Goal: Information Seeking & Learning: Learn about a topic

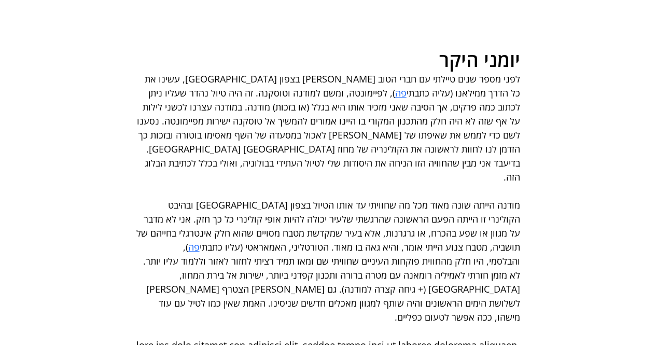
scroll to position [346, 0]
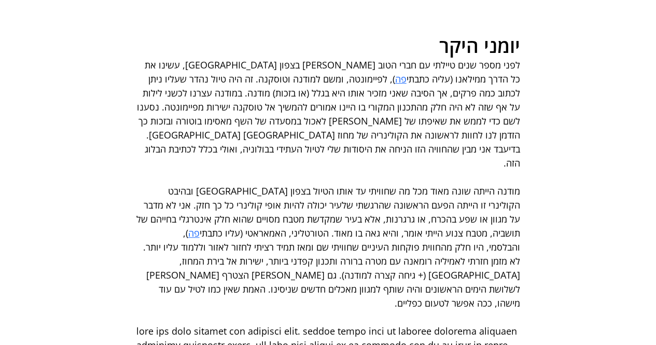
click at [407, 85] on span "פה" at bounding box center [400, 79] width 11 height 12
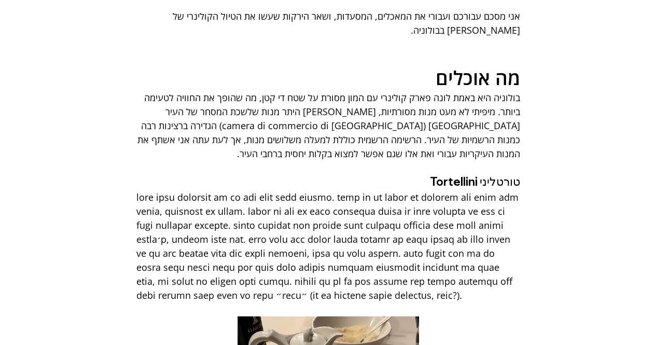
scroll to position [864, 0]
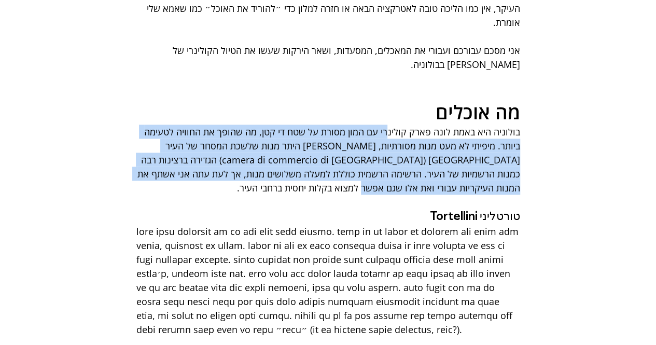
drag, startPoint x: 389, startPoint y: 114, endPoint x: 365, endPoint y: 167, distance: 58.1
click at [365, 167] on span "בולוניה היא באמת לונה פארק קולינרי עם המון מסורת על שטח די קטן, מה שהופך את החו…" at bounding box center [328, 160] width 384 height 70
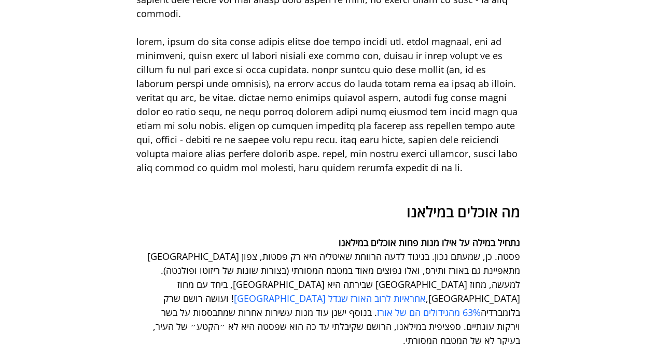
scroll to position [692, 0]
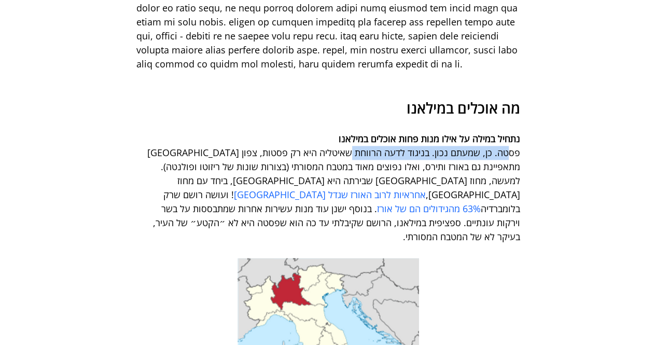
drag, startPoint x: 508, startPoint y: 172, endPoint x: 349, endPoint y: 180, distance: 159.0
click at [350, 180] on span "פסטה. כן, שמעתם נכון. בניגוד לדעה הרווחת שאיטליה היא רק פסטות, צפון איטליה מתאפ…" at bounding box center [328, 195] width 384 height 98
click at [274, 170] on span "פסטה. כן, שמעתם נכון. בניגוד לדעה הרווחת שאיטליה היא רק פסטות, צפון איטליה מתאפ…" at bounding box center [333, 173] width 376 height 54
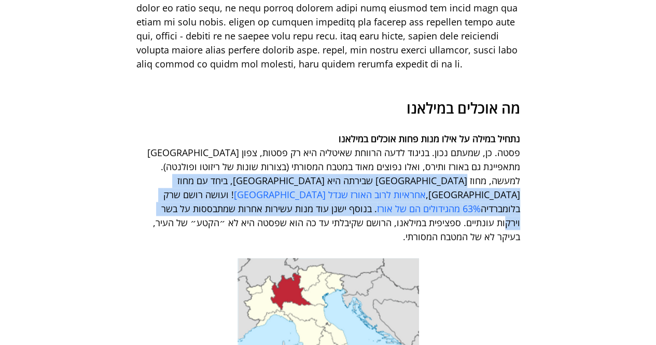
drag, startPoint x: 511, startPoint y: 205, endPoint x: 504, endPoint y: 230, distance: 25.7
click at [504, 230] on span "פסטה. כן, שמעתם נכון. בניגוד לדעה הרווחת שאיטליה היא רק פסטות, צפון איטליה מתאפ…" at bounding box center [328, 195] width 384 height 98
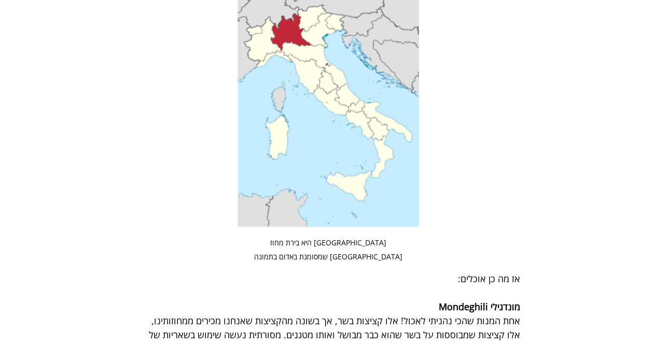
scroll to position [1211, 0]
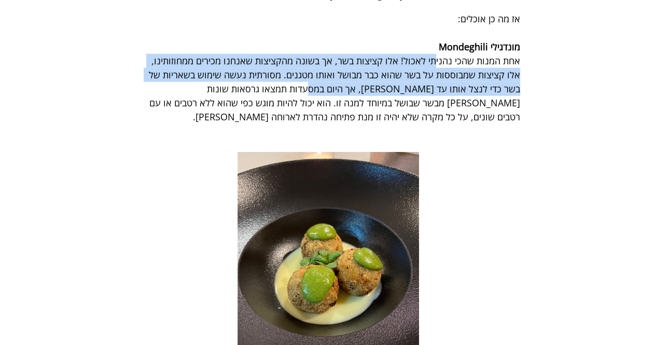
drag, startPoint x: 437, startPoint y: 69, endPoint x: 341, endPoint y: 102, distance: 101.6
click at [341, 102] on span "אחת המנות שהכי נהניתי לאכול! אלו קציצות בשר, אך בשונה מהקציצות שאנחנו מכירים ממ…" at bounding box center [333, 88] width 374 height 68
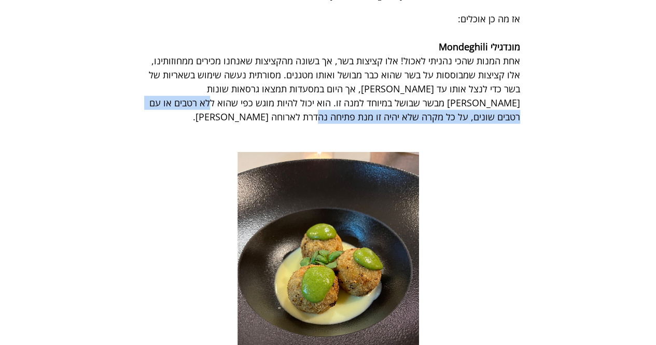
drag, startPoint x: 332, startPoint y: 118, endPoint x: 334, endPoint y: 105, distance: 12.6
click at [334, 105] on span "אחת המנות שהכי נהניתי לאכול! אלו קציצות בשר, אך בשונה מהקציצות שאנחנו מכירים ממ…" at bounding box center [328, 89] width 384 height 70
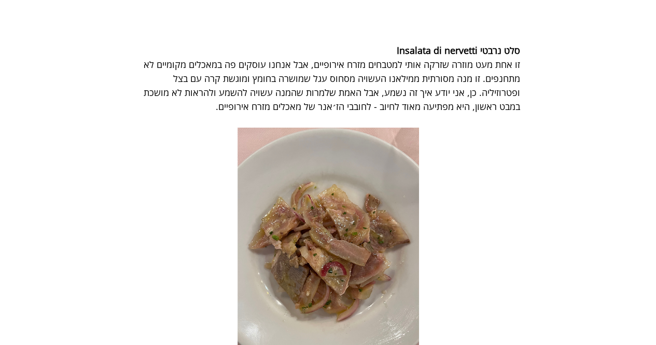
scroll to position [1643, 0]
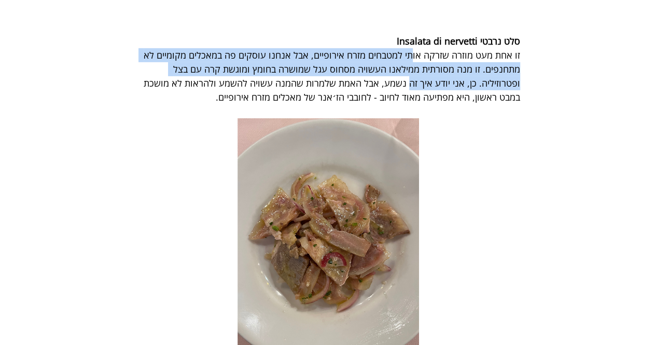
drag, startPoint x: 415, startPoint y: 67, endPoint x: 410, endPoint y: 87, distance: 20.4
click at [410, 87] on span "זו אחת מעט מוזרה שזרקה אותי למטבחים מזרח אירופיים, אבל אנחנו עוסקים פה במאכלים …" at bounding box center [330, 76] width 379 height 54
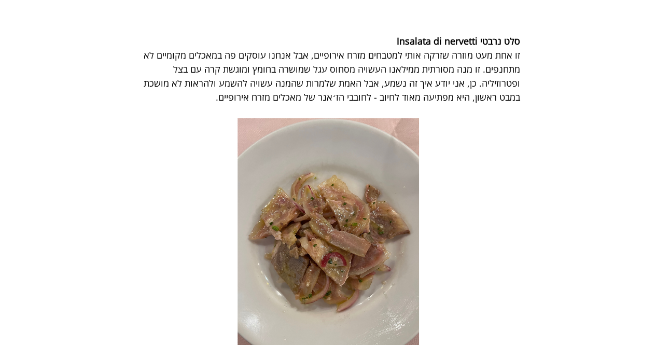
click at [398, 101] on span "זו אחת מעט מוזרה שזרקה אותי למטבחים מזרח אירופיים, אבל אנחנו עוסקים פה במאכלים …" at bounding box center [330, 76] width 379 height 54
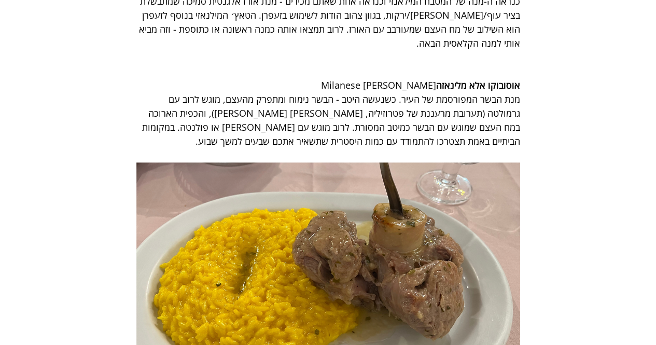
scroll to position [2162, 0]
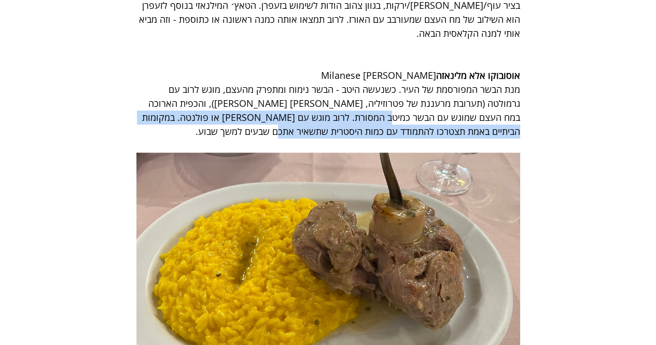
drag, startPoint x: 432, startPoint y: 125, endPoint x: 298, endPoint y: 133, distance: 133.6
click at [298, 133] on span "מנת הבשר המפורסמת של העיר. כשנעשה היטב - הבשר נימוח ומתפרק מהעצם, מוגש לרוב עם …" at bounding box center [328, 111] width 384 height 56
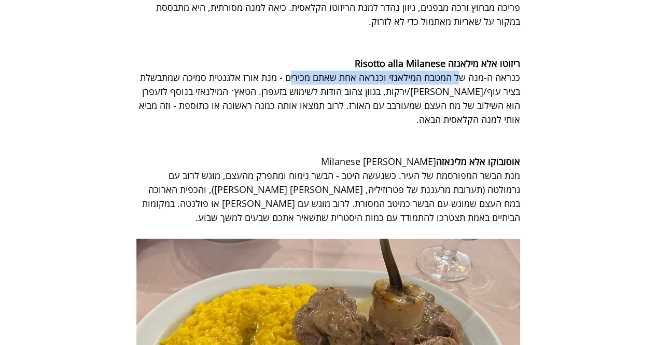
drag, startPoint x: 459, startPoint y: 84, endPoint x: 291, endPoint y: 87, distance: 168.2
click at [291, 87] on span "כנראה ה-מנה של המטבח המילאנזי וכנראה אחת שאתם מכירים - מנת אורז אלגנטית סמיכה ש…" at bounding box center [328, 98] width 384 height 54
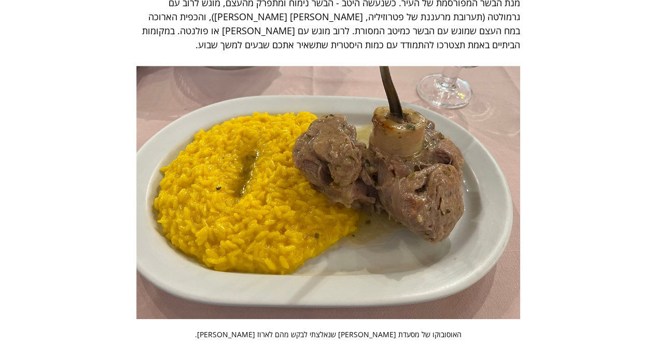
scroll to position [2421, 0]
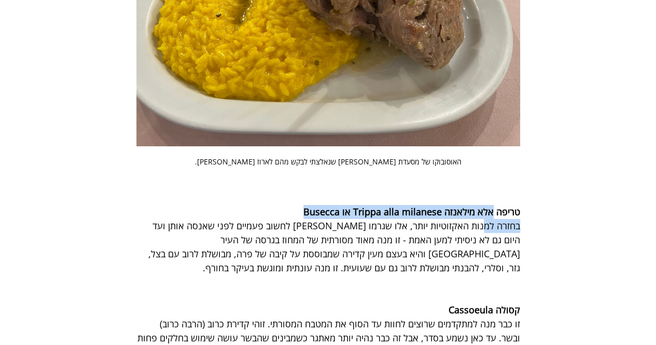
drag, startPoint x: 492, startPoint y: 217, endPoint x: 482, endPoint y: 240, distance: 25.6
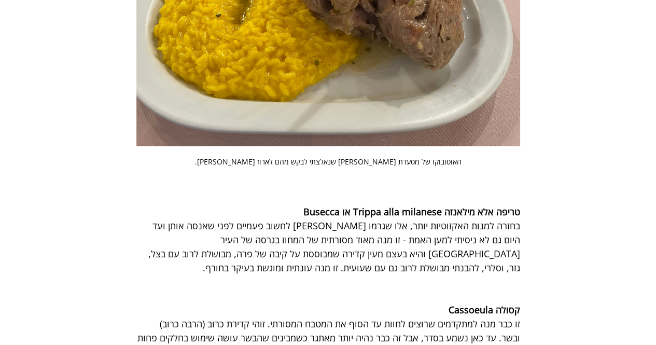
click at [474, 261] on span "בחזרה למנות האקזוטיות יותר, אלו שגרמו לי לחשוב פעמיים לפני שאנסה אותן ועד היום …" at bounding box center [333, 246] width 375 height 54
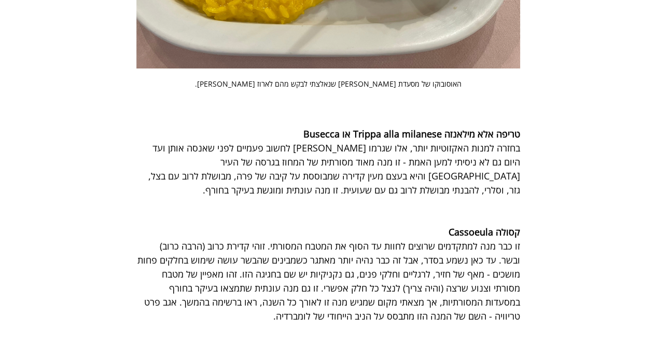
scroll to position [2508, 0]
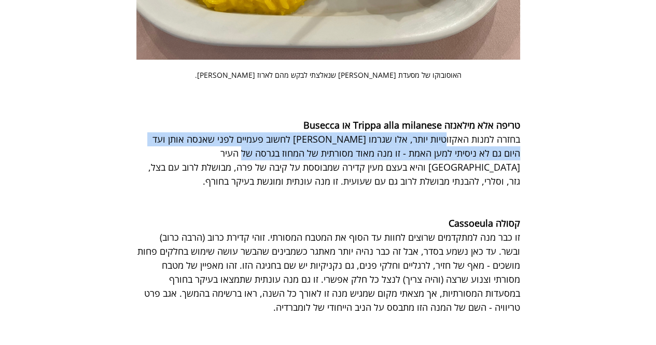
drag, startPoint x: 447, startPoint y: 145, endPoint x: 267, endPoint y: 161, distance: 180.3
click at [267, 161] on span "בחזרה למנות האקזוטיות יותר, אלו שגרמו לי לחשוב פעמיים לפני שאנסה אותן ועד היום …" at bounding box center [333, 160] width 375 height 54
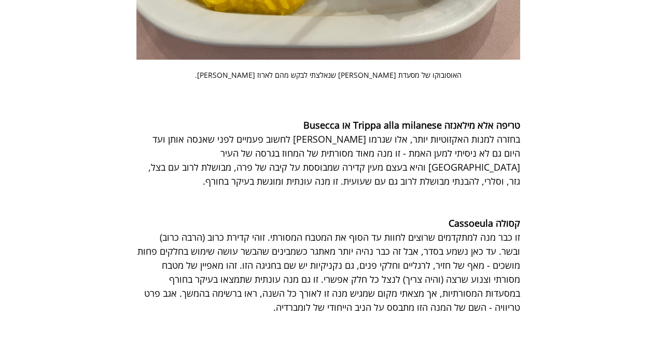
click at [391, 172] on span "בחזרה למנות האקזוטיות יותר, אלו שגרמו לי לחשוב פעמיים לפני שאנסה אותן ועד היום …" at bounding box center [333, 160] width 375 height 54
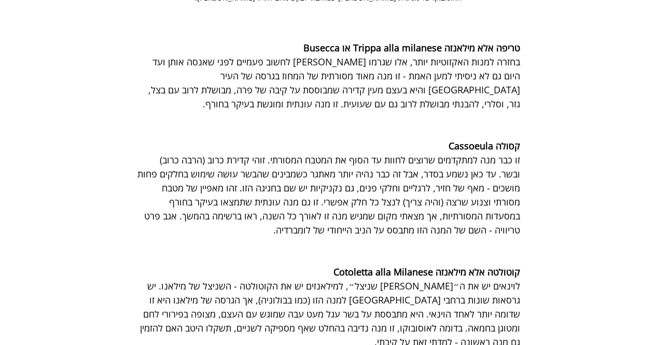
scroll to position [2594, 0]
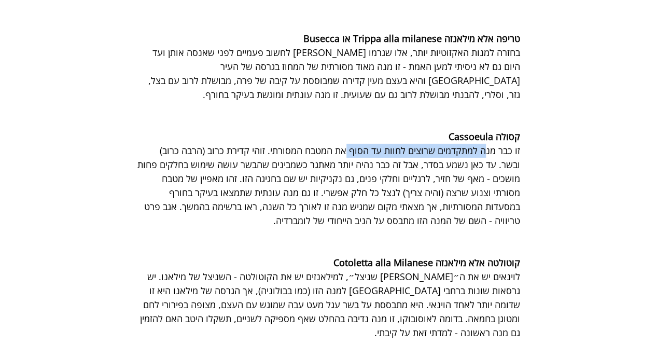
drag, startPoint x: 443, startPoint y: 158, endPoint x: 348, endPoint y: 160, distance: 95.5
click at [348, 160] on span "זו כבר מנה למתקדמים שרוצים לחוות עד הסוף את המטבח המסורתי. זוהי קדירת כרוב (הרב…" at bounding box center [328, 185] width 386 height 83
click at [310, 189] on span "זו כבר מנה למתקדמים שרוצים לחוות עד הסוף את המטבח המסורתי. זוהי קדירת כרוב (הרב…" at bounding box center [328, 185] width 386 height 83
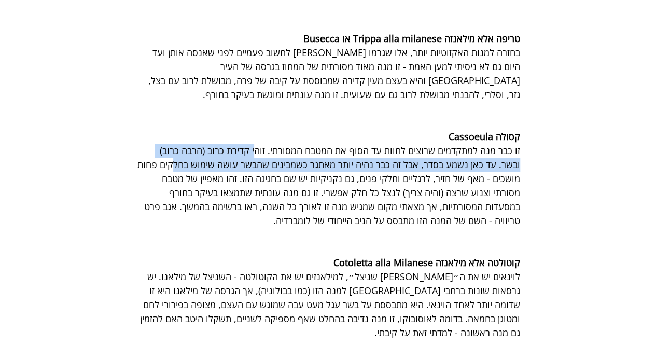
drag, startPoint x: 255, startPoint y: 156, endPoint x: 198, endPoint y: 167, distance: 58.5
click at [198, 167] on span "זו כבר מנה למתקדמים שרוצים לחוות עד הסוף את המטבח המסורתי. זוהי קדירת כרוב (הרב…" at bounding box center [328, 185] width 386 height 83
click at [429, 169] on span "זו כבר מנה למתקדמים שרוצים לחוות עד הסוף את המטבח המסורתי. זוהי קדירת כרוב (הרב…" at bounding box center [328, 185] width 386 height 83
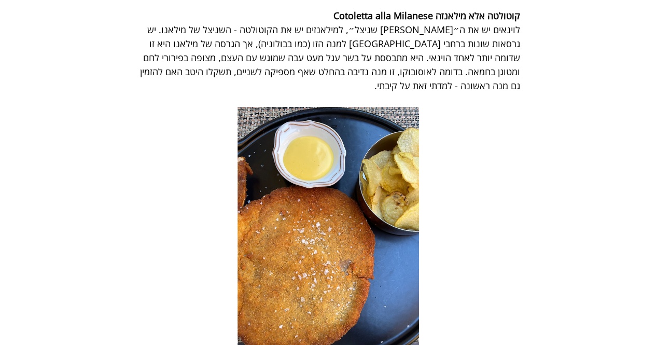
scroll to position [2854, 0]
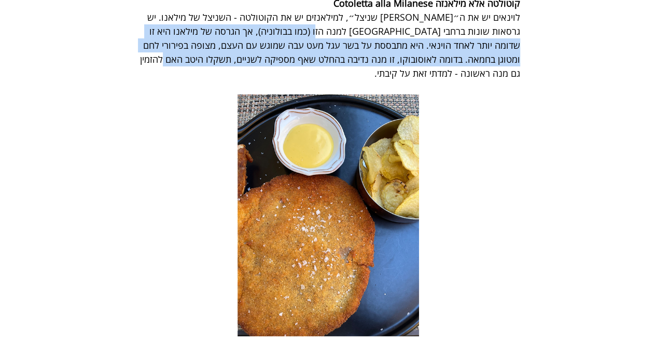
drag, startPoint x: 390, startPoint y: 38, endPoint x: 230, endPoint y: 64, distance: 162.5
click at [230, 64] on span "לוינאים יש את ה״וינר שניצל״, למילאנזים יש את הקוטולטה - השניצל של מילאנו. יש גר…" at bounding box center [329, 45] width 383 height 68
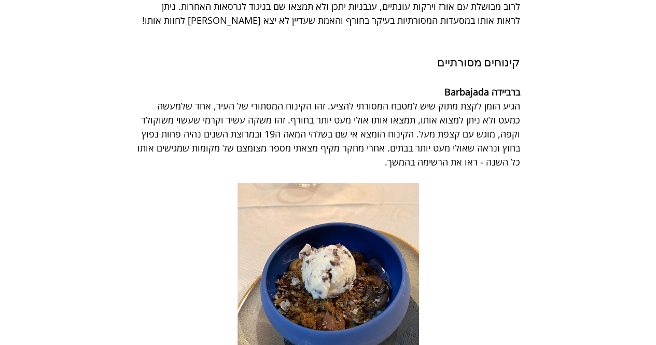
scroll to position [3286, 0]
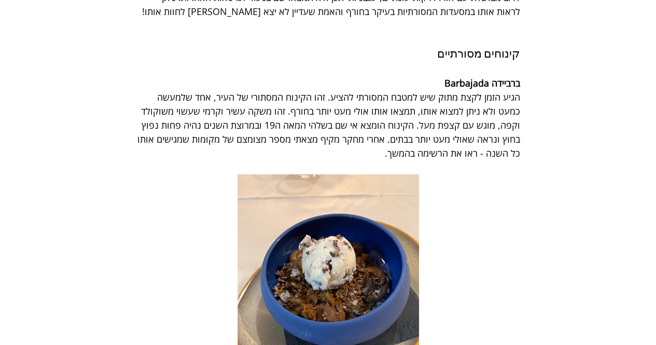
click at [543, 63] on div "main content" at bounding box center [328, 69] width 446 height 14
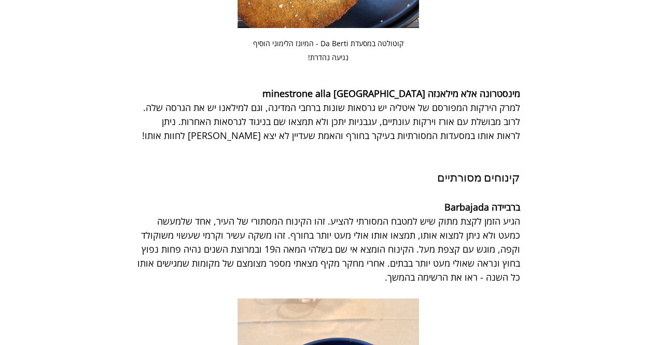
scroll to position [3113, 0]
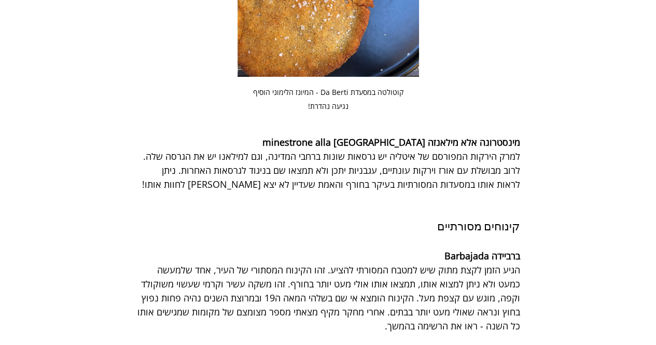
click at [503, 150] on span "למרק הירקות המפורסם של איטליה יש גרסאות שונות ברחבי המדינה, וגם למילאנו יש את ה…" at bounding box center [331, 170] width 380 height 40
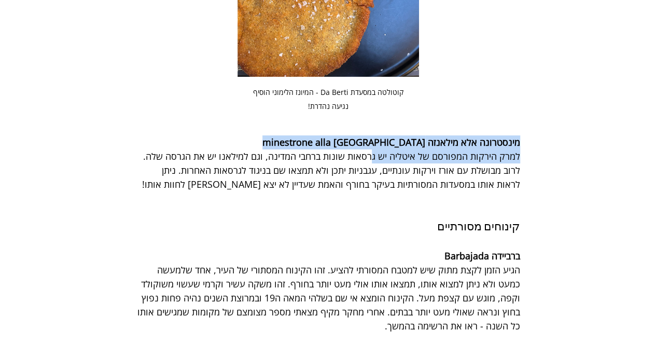
drag, startPoint x: 484, startPoint y: 145, endPoint x: 374, endPoint y: 155, distance: 110.9
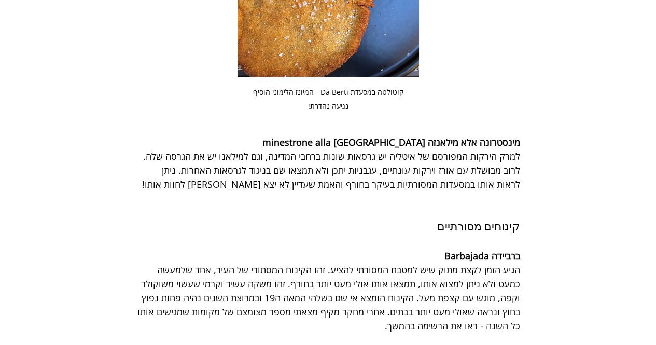
click at [346, 191] on span "main content" at bounding box center [328, 198] width 384 height 14
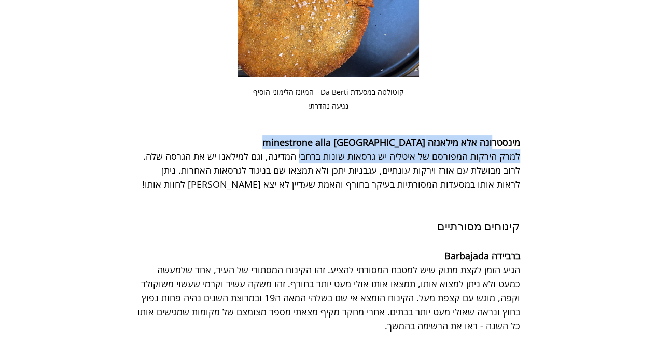
drag, startPoint x: 491, startPoint y: 138, endPoint x: 300, endPoint y: 156, distance: 192.4
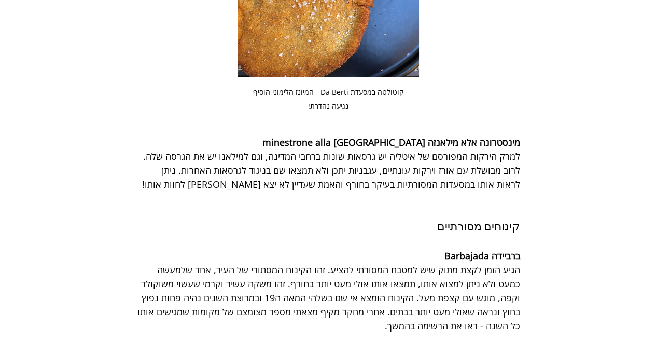
click at [299, 180] on span "למרק הירקות המפורסם של איטליה יש גרסאות שונות ברחבי המדינה, וגם למילאנו יש את ה…" at bounding box center [331, 170] width 380 height 40
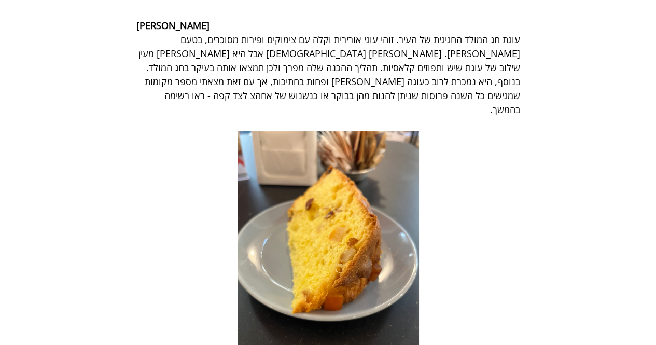
scroll to position [3632, 0]
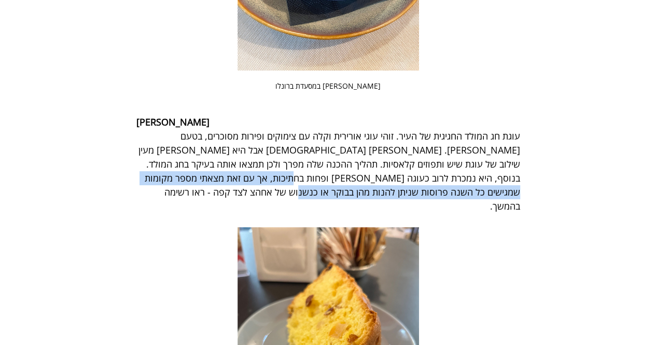
drag, startPoint x: 428, startPoint y: 173, endPoint x: 295, endPoint y: 187, distance: 133.5
click at [295, 187] on span "עוגת חג המולד החגיגית של העיר. זוהי עוגי אורירית וקלה עם צימוקים ופירות מסוכרים…" at bounding box center [328, 171] width 384 height 84
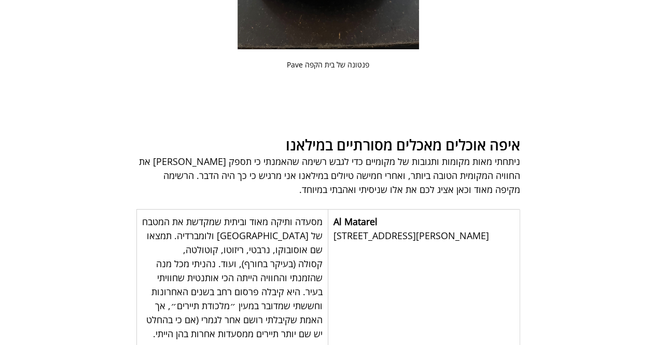
scroll to position [4064, 0]
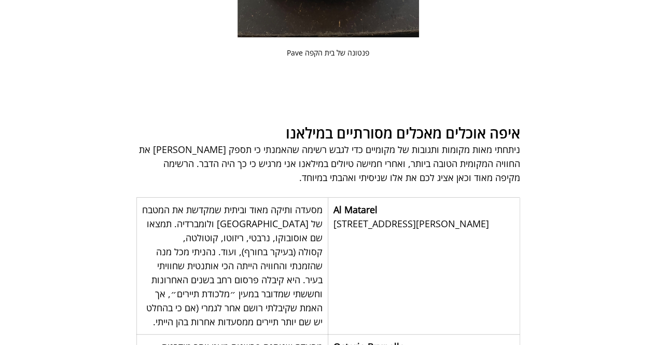
click at [310, 143] on span "ניתחתי מאות מקומות ותגובות של מקומיים כדי לגבש רשימה שהאמנתי כי תספק לי את החוו…" at bounding box center [328, 163] width 384 height 40
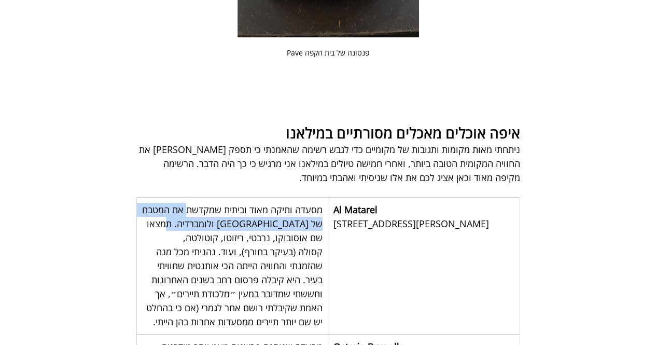
drag, startPoint x: 186, startPoint y: 191, endPoint x: 185, endPoint y: 204, distance: 13.5
click at [185, 204] on span "מסעדה ותיקה מאוד וביתית שמקדשת את המטבח של מילאנו ולומברדיה. תמצאו שם אוסובוקו,…" at bounding box center [231, 265] width 183 height 125
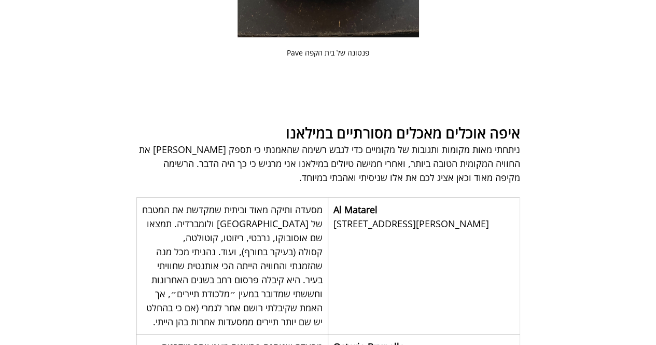
click at [184, 215] on span "מסעדה ותיקה מאוד וביתית שמקדשת את המטבח של מילאנו ולומברדיה. תמצאו שם אוסובוקו,…" at bounding box center [231, 265] width 183 height 125
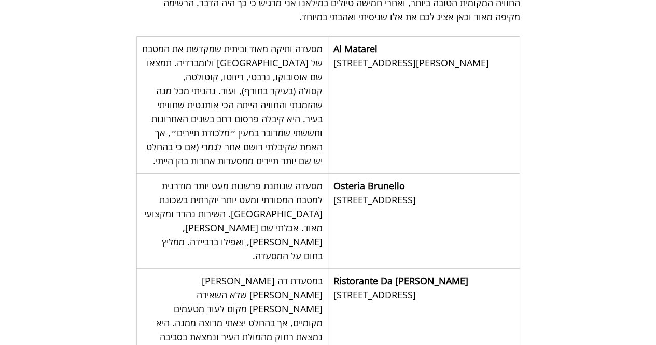
scroll to position [4237, 0]
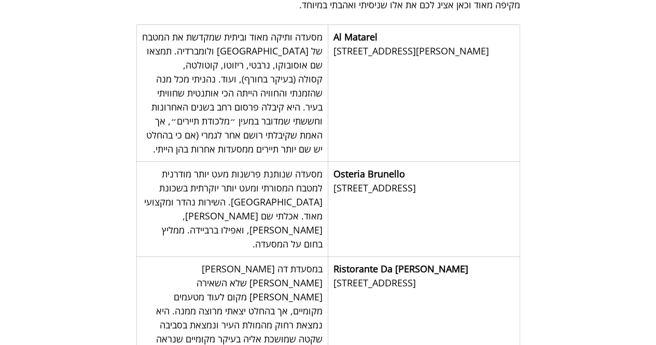
click at [258, 30] on span "מסעדה ותיקה מאוד וביתית שמקדשת את המטבח של מילאנו ולומברדיה. תמצאו שם אוסובוקו,…" at bounding box center [232, 93] width 181 height 126
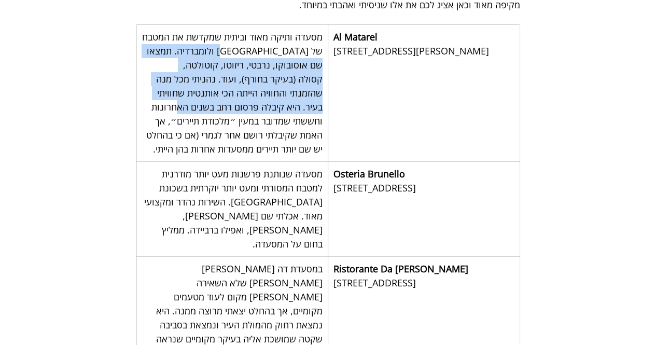
drag, startPoint x: 247, startPoint y: 31, endPoint x: 218, endPoint y: 84, distance: 60.8
click at [218, 84] on span "מסעדה ותיקה מאוד וביתית שמקדשת את המטבח של מילאנו ולומברדיה. תמצאו שם אוסובוקו,…" at bounding box center [231, 93] width 183 height 125
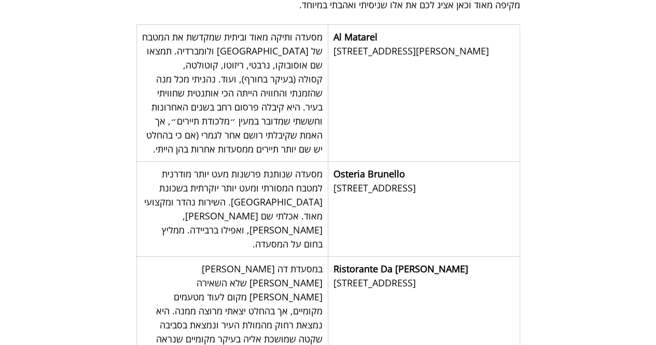
click at [209, 83] on span "מסעדה ותיקה מאוד וביתית שמקדשת את המטבח של מילאנו ולומברדיה. תמצאו שם אוסובוקו,…" at bounding box center [231, 93] width 183 height 125
click at [263, 86] on span "מסעדה ותיקה מאוד וביתית שמקדשת את המטבח של מילאנו ולומברדיה. תמצאו שם אוסובוקו,…" at bounding box center [231, 93] width 183 height 125
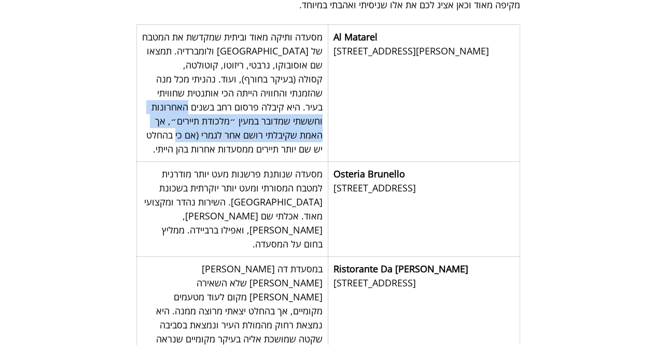
drag, startPoint x: 234, startPoint y: 89, endPoint x: 228, endPoint y: 107, distance: 19.5
click at [228, 107] on span "מסעדה ותיקה מאוד וביתית שמקדשת את המטבח של מילאנו ולומברדיה. תמצאו שם אוסובוקו,…" at bounding box center [231, 93] width 183 height 125
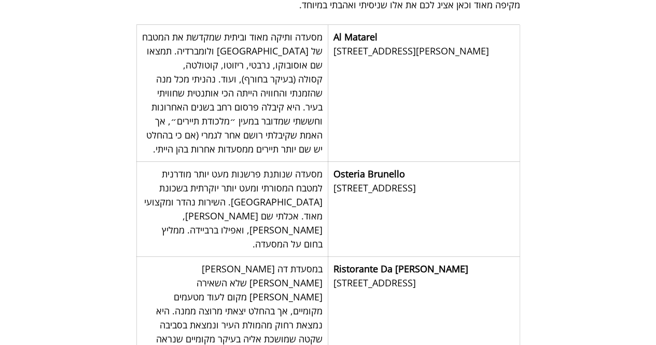
click at [213, 129] on span "מסעדה ותיקה מאוד וביתית שמקדשת את המטבח של מילאנו ולומברדיה. תמצאו שם אוסובוקו,…" at bounding box center [232, 93] width 181 height 126
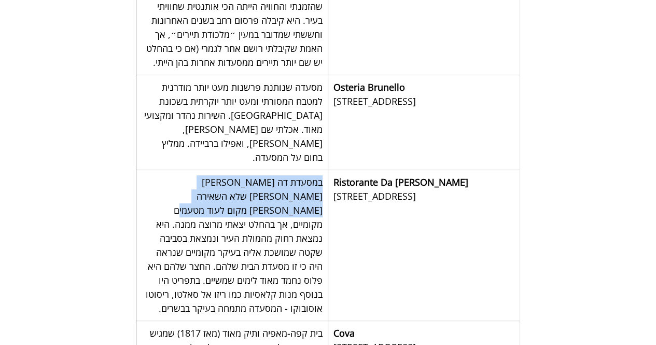
drag, startPoint x: 321, startPoint y: 147, endPoint x: 140, endPoint y: 164, distance: 181.9
click at [140, 170] on div "במסעדת דה ברטי אכלתי קוטולטה שלא השאירה לי מקום לעוד מטעמים מקומיים, אך בהחלט י…" at bounding box center [232, 245] width 191 height 150
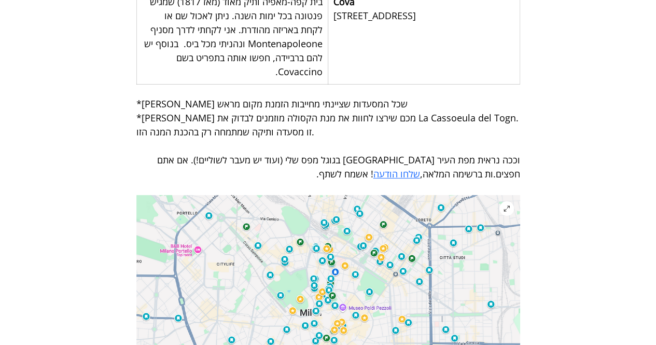
scroll to position [4670, 0]
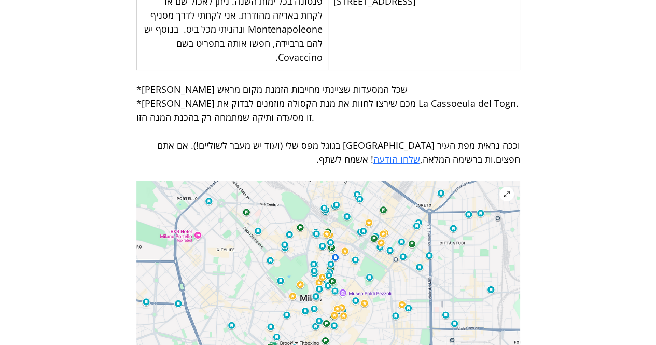
click at [470, 240] on img "main content" at bounding box center [328, 307] width 384 height 253
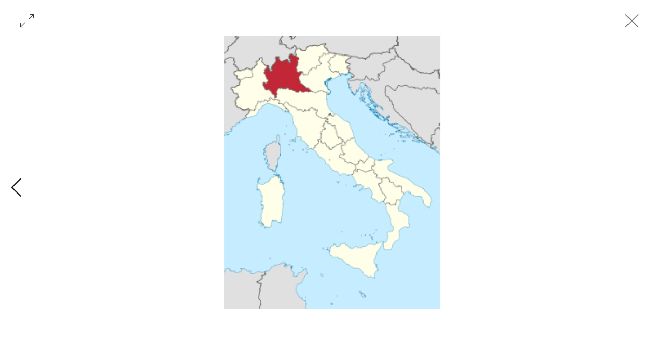
scroll to position [0, 4192]
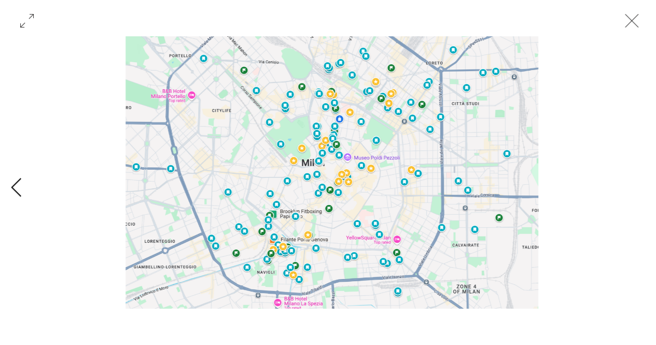
click at [314, 211] on img "Gallery with 8 items" at bounding box center [332, 172] width 413 height 272
click at [302, 160] on img "Gallery with 8 items" at bounding box center [332, 172] width 413 height 272
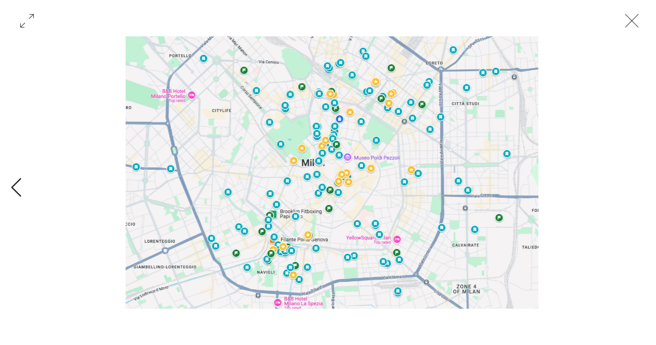
click at [638, 24] on icon "סגירה" at bounding box center [631, 20] width 31 height 31
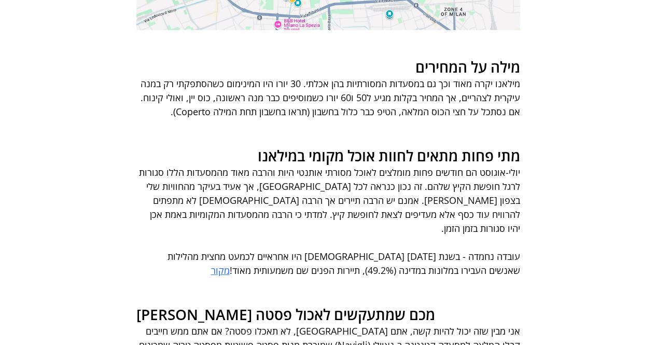
scroll to position [5102, 0]
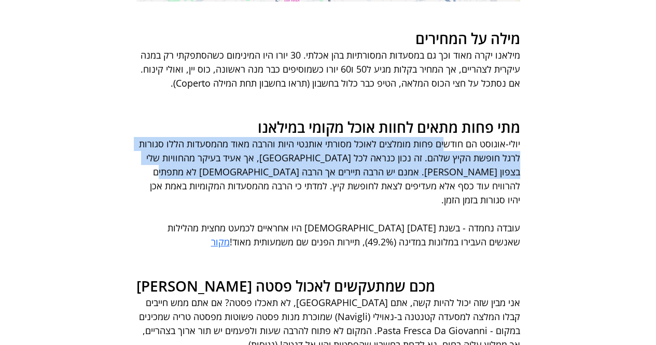
drag, startPoint x: 429, startPoint y: 99, endPoint x: 221, endPoint y: 128, distance: 209.6
click at [221, 138] on span "יולי-אוגוסט הם חודשים פחות מומלצים לאוכל מסורתי אותנטי היות והרבה מאוד מהמסעדות…" at bounding box center [328, 172] width 384 height 68
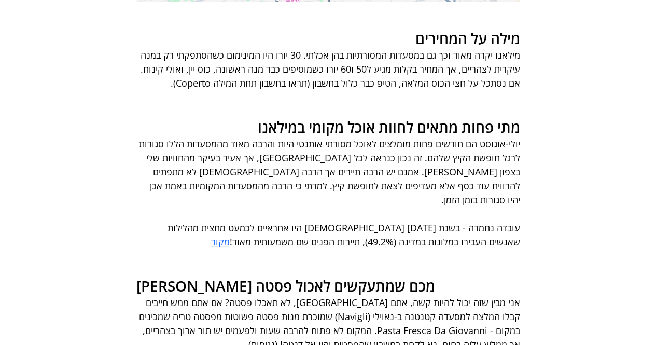
click at [386, 138] on span "יולי-אוגוסט הם חודשים פחות מומלצים לאוכל מסורתי אותנטי היות והרבה מאוד מהמסעדות…" at bounding box center [328, 172] width 384 height 68
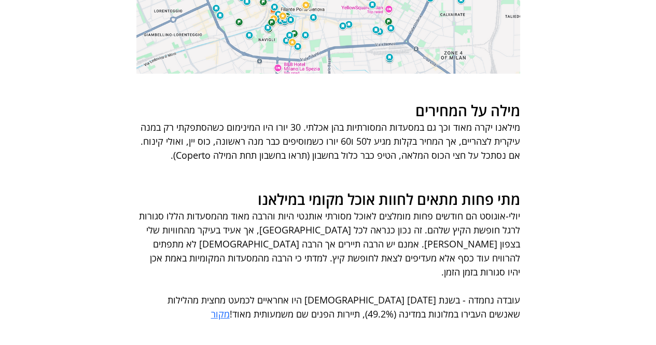
scroll to position [5016, 0]
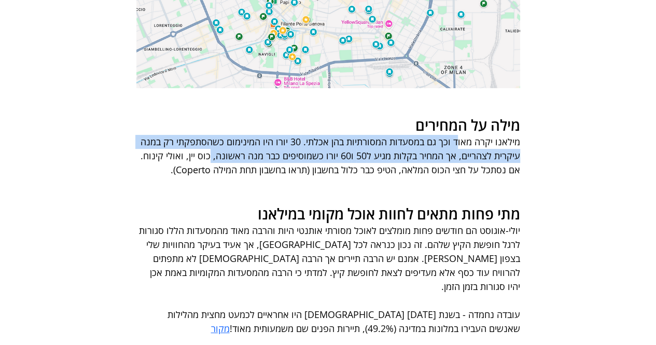
drag, startPoint x: 457, startPoint y: 99, endPoint x: 210, endPoint y: 111, distance: 246.7
click at [210, 135] on span "מילאנו יקרה מאוד וכך גם במסעדות המסורתיות בהן אכלתי. 30 יורו היו המינימום כשהסת…" at bounding box center [329, 148] width 382 height 26
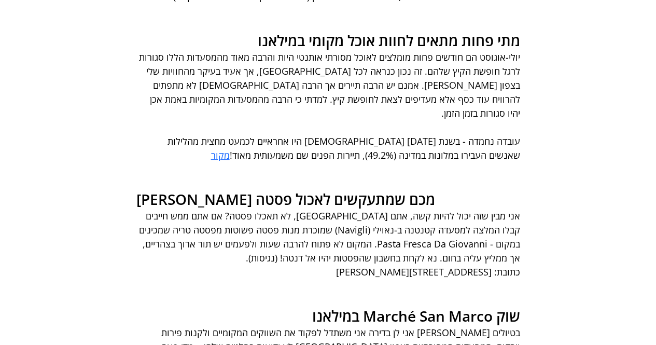
scroll to position [5275, 0]
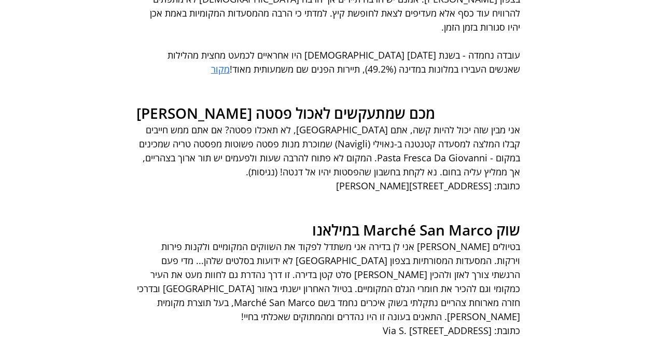
click at [371, 123] on span "אני מבין שזה יכול להיות קשה, אתם באיטליה, לא תאכלו פסטה? אם אתם ממש חייבים קבלו…" at bounding box center [328, 150] width 384 height 54
click at [401, 123] on span "אני מבין שזה יכול להיות קשה, אתם באיטליה, לא תאכלו פסטה? אם אתם ממש חייבים קבלו…" at bounding box center [328, 150] width 384 height 54
drag, startPoint x: 524, startPoint y: 99, endPoint x: 413, endPoint y: 100, distance: 111.0
click at [413, 123] on div "אני מבין שזה יכול להיות קשה, אתם באיטליה, לא תאכלו פסטה? אם אתם ממש חייבים קבלו…" at bounding box center [328, 151] width 446 height 56
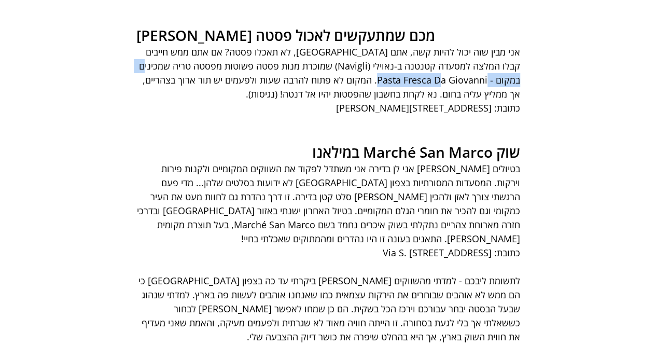
scroll to position [5362, 0]
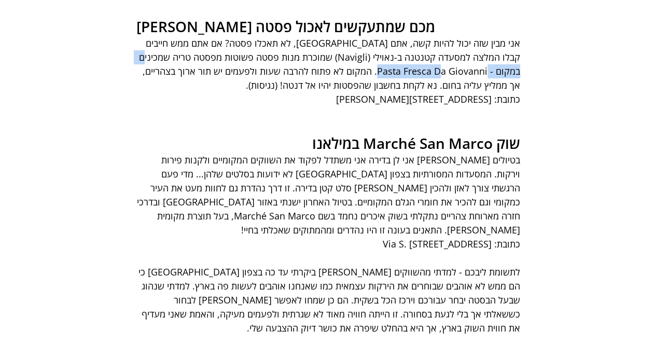
click at [477, 133] on span "שוק Marché San Marco במילאנו" at bounding box center [416, 143] width 208 height 20
click at [524, 153] on div "בטיולים בהם אני לן בדירה אני משתדל לפקוד את השווקים המקומיים ולקנות פירות וירקו…" at bounding box center [328, 195] width 446 height 84
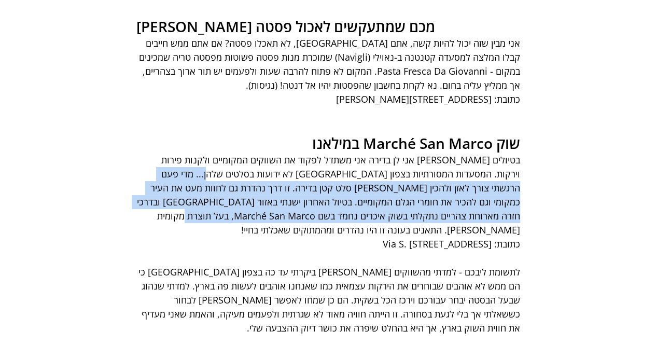
drag, startPoint x: 249, startPoint y: 135, endPoint x: 238, endPoint y: 160, distance: 27.9
click at [238, 160] on span "בטיולים בהם אני לן בדירה אני משתדל לפקוד את השווקים המקומיים ולקנות פירות וירקו…" at bounding box center [327, 195] width 386 height 83
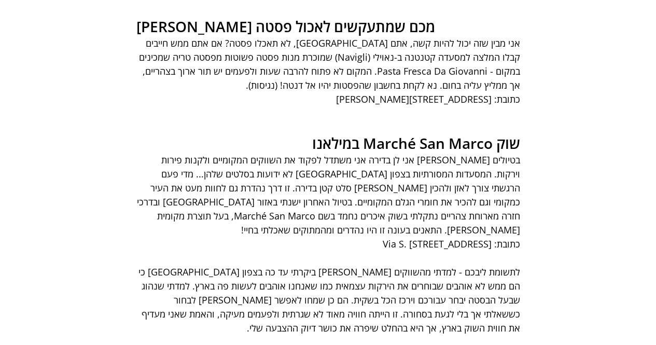
click at [227, 251] on span "main content" at bounding box center [328, 258] width 384 height 14
click at [340, 154] on span "בטיולים בהם אני לן בדירה אני משתדל לפקוד את השווקים המקומיים ולקנות פירות וירקו…" at bounding box center [327, 195] width 386 height 83
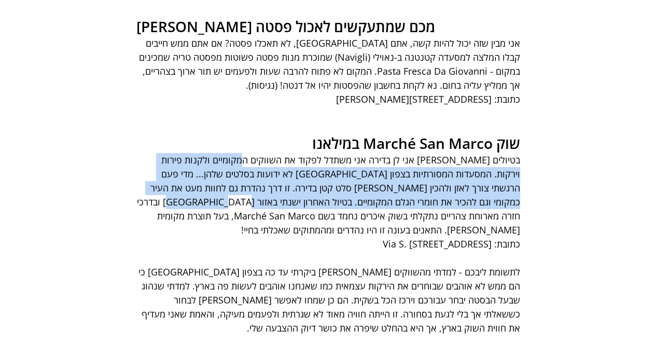
drag, startPoint x: 263, startPoint y: 106, endPoint x: 253, endPoint y: 149, distance: 43.8
click at [253, 153] on span "בטיולים בהם אני לן בדירה אני משתדל לפקוד את השווקים המקומיים ולקנות פירות וירקו…" at bounding box center [328, 195] width 384 height 84
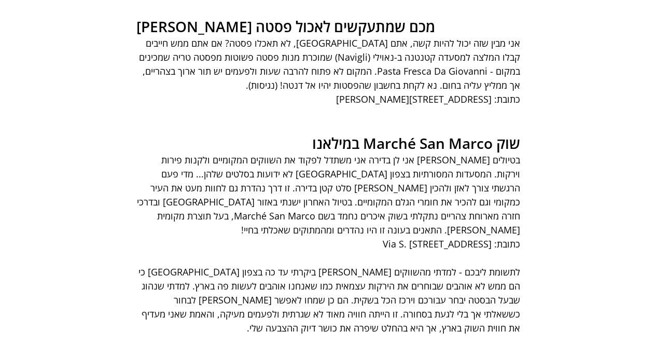
click at [248, 251] on span "main content" at bounding box center [328, 258] width 384 height 14
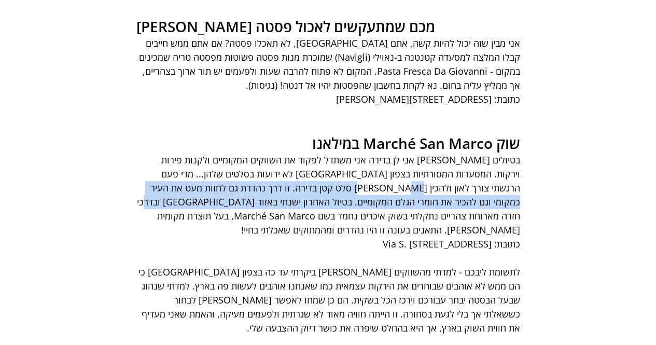
drag, startPoint x: 442, startPoint y: 127, endPoint x: 213, endPoint y: 144, distance: 229.5
click at [213, 154] on span "בטיולים בהם אני לן בדירה אני משתדל לפקוד את השווקים המקומיים ולקנות פירות וירקו…" at bounding box center [327, 195] width 386 height 83
click at [319, 154] on span "בטיולים בהם אני לן בדירה אני משתדל לפקוד את השווקים המקומיים ולקנות פירות וירקו…" at bounding box center [327, 195] width 386 height 83
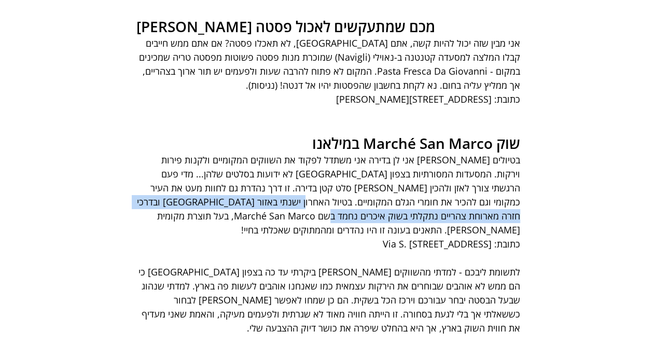
drag, startPoint x: 364, startPoint y: 140, endPoint x: 359, endPoint y: 152, distance: 13.0
click at [360, 154] on span "בטיולים בהם אני לן בדירה אני משתדל לפקוד את השווקים המקומיים ולקנות פירות וירקו…" at bounding box center [327, 195] width 386 height 83
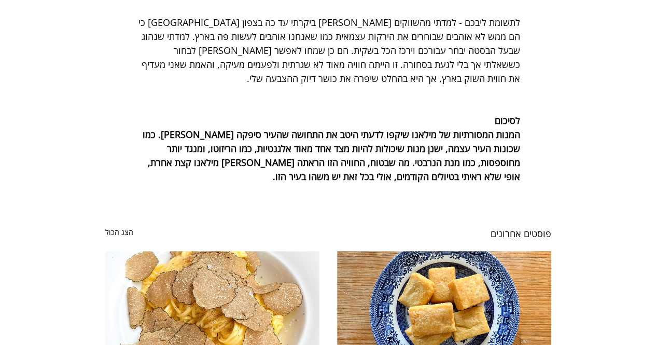
scroll to position [5621, 0]
